Goal: Transaction & Acquisition: Purchase product/service

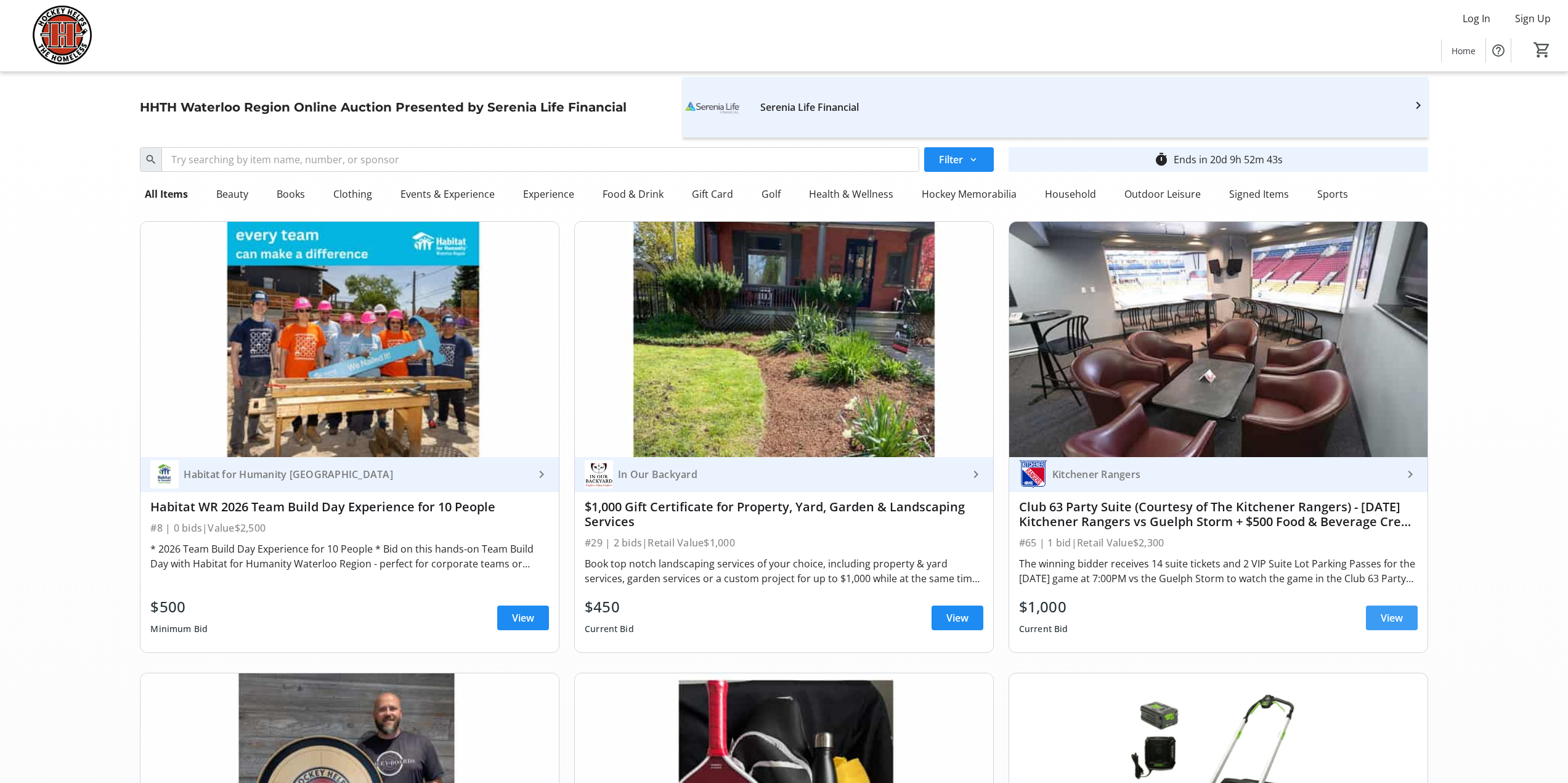
click at [1388, 612] on span "View" at bounding box center [1392, 618] width 22 height 15
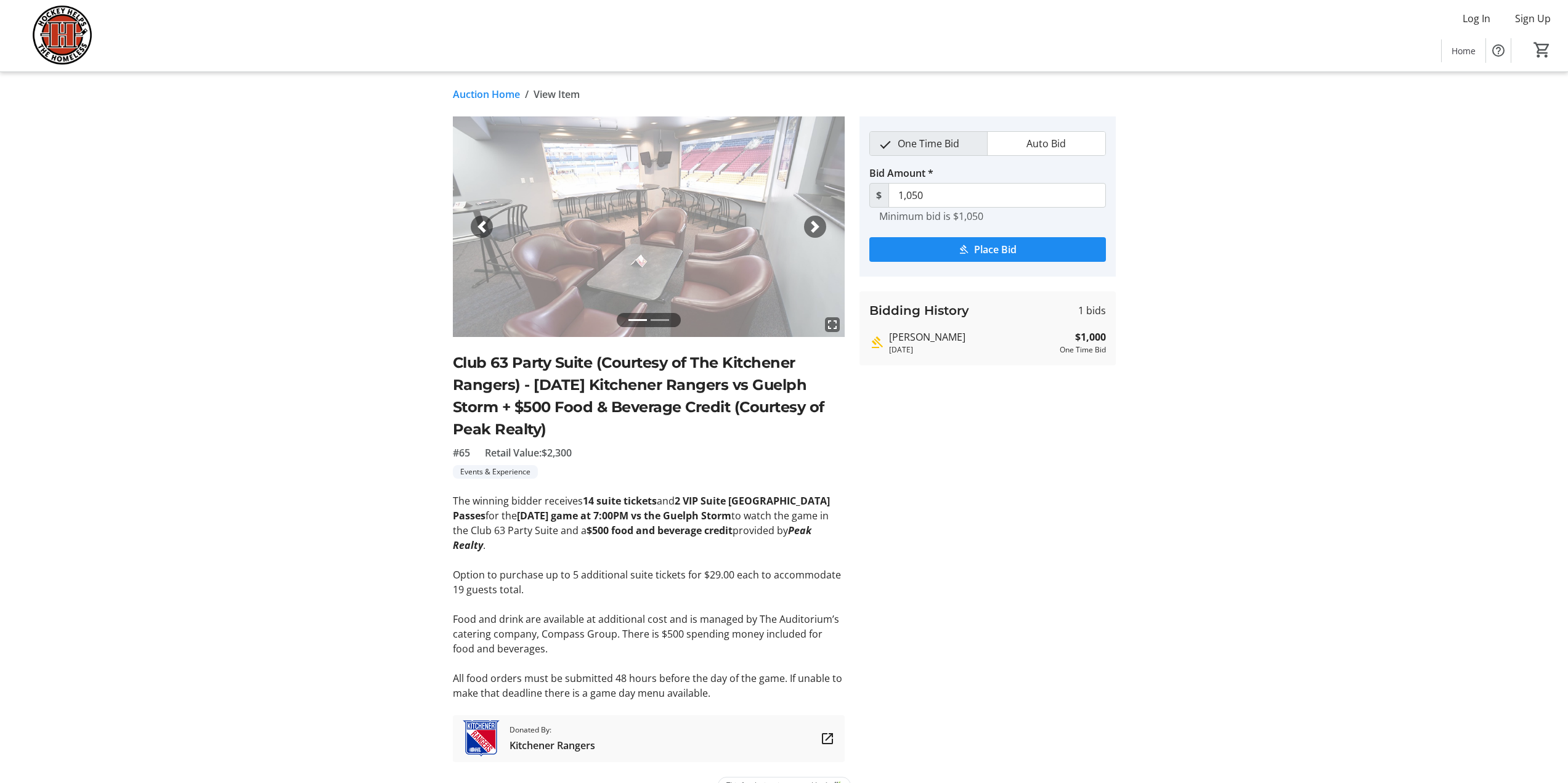
click at [489, 92] on link "Auction Home" at bounding box center [486, 94] width 67 height 15
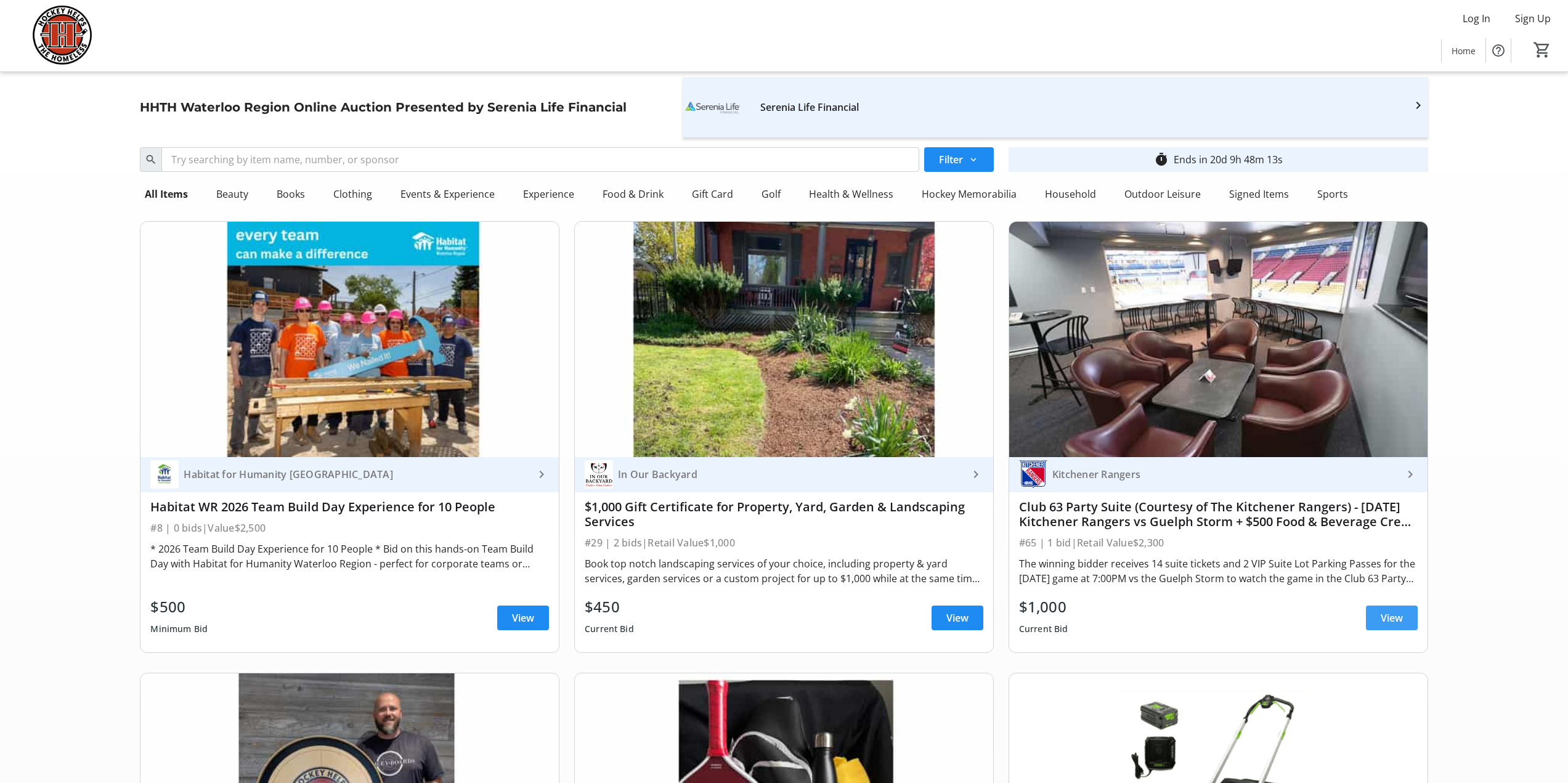
click at [1391, 620] on span "View" at bounding box center [1392, 618] width 22 height 15
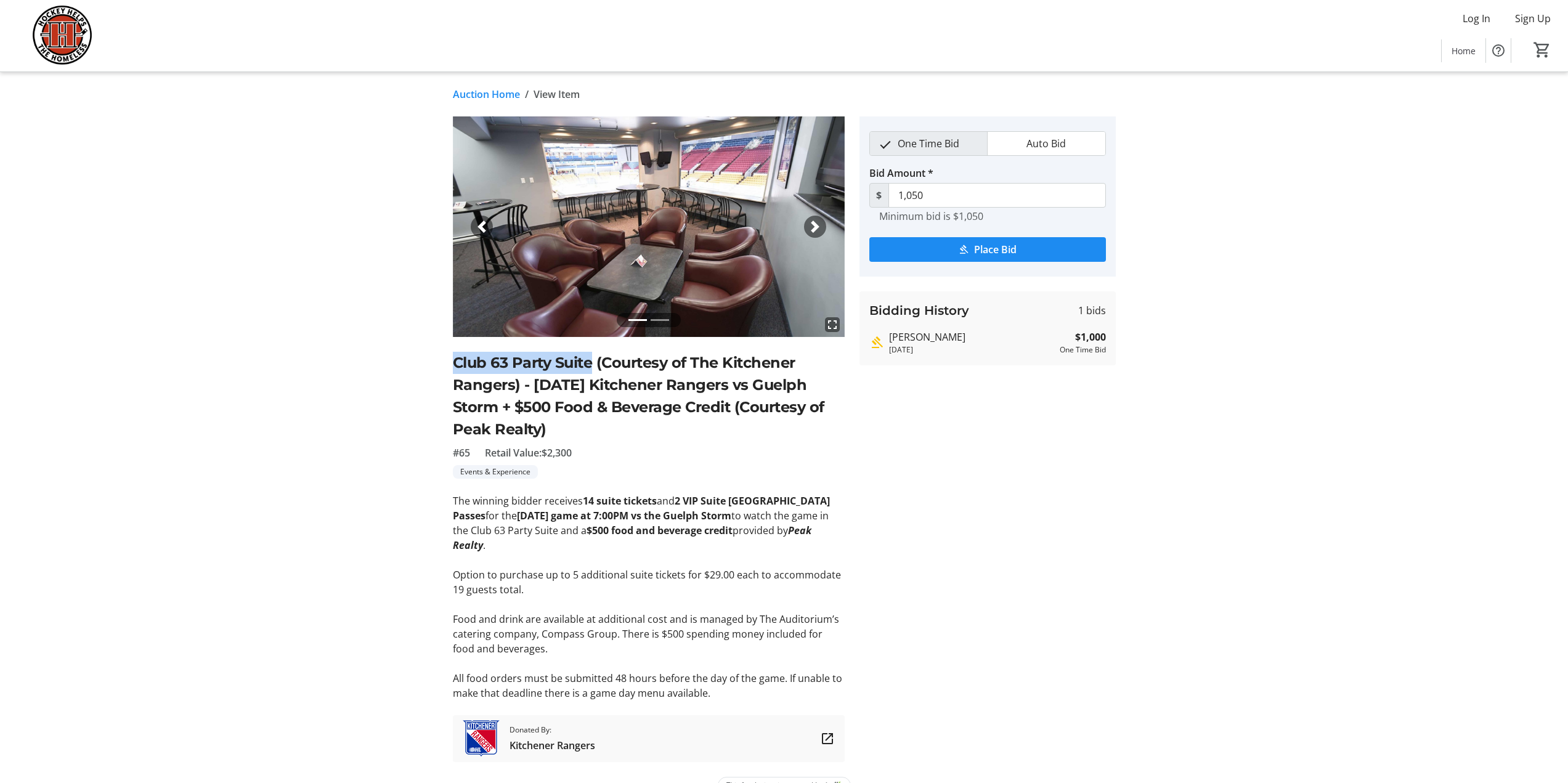
drag, startPoint x: 454, startPoint y: 359, endPoint x: 594, endPoint y: 361, distance: 140.0
click at [594, 361] on h2 "Club 63 Party Suite (Courtesy of The Kitchener Rangers) - [DATE] Kitchener Rang…" at bounding box center [648, 396] width 392 height 89
copy h2 "Club 63 Party Suite"
